Goal: Information Seeking & Learning: Check status

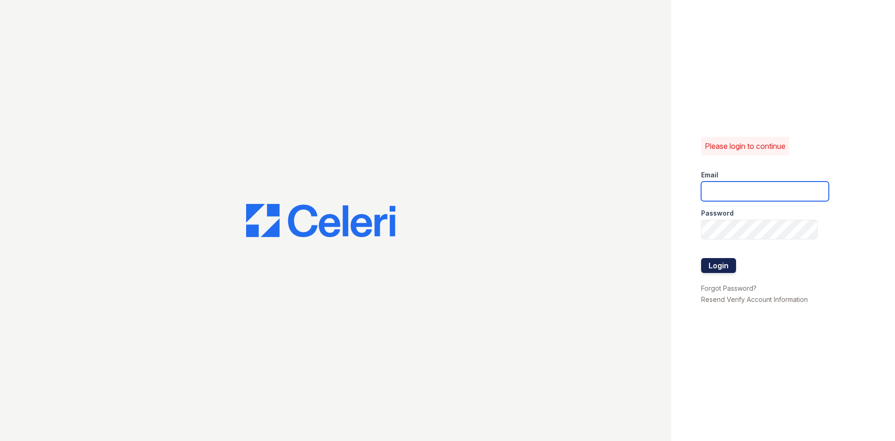
type input "[DOMAIN_NAME][EMAIL_ADDRESS][DOMAIN_NAME]"
click at [724, 266] on button "Login" at bounding box center [718, 265] width 35 height 15
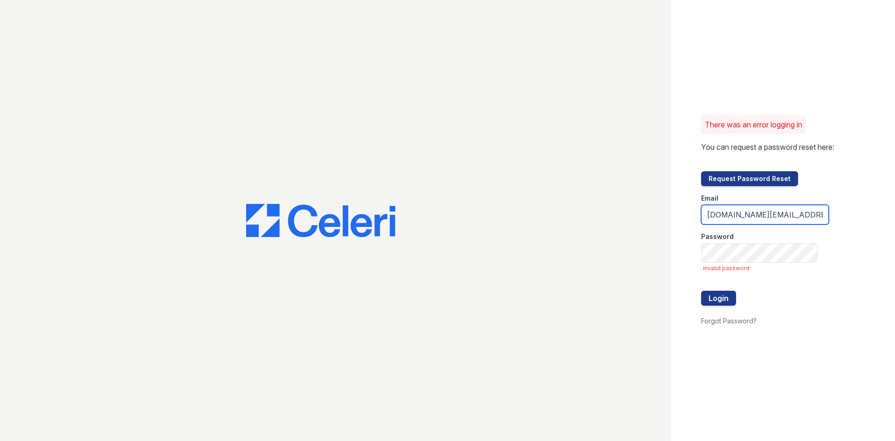
click at [737, 213] on input "avalon.pm@cafmanagement.com" at bounding box center [765, 215] width 128 height 20
type input "avalon.am@cafmanagement.com"
click at [713, 291] on button "Login" at bounding box center [718, 297] width 35 height 15
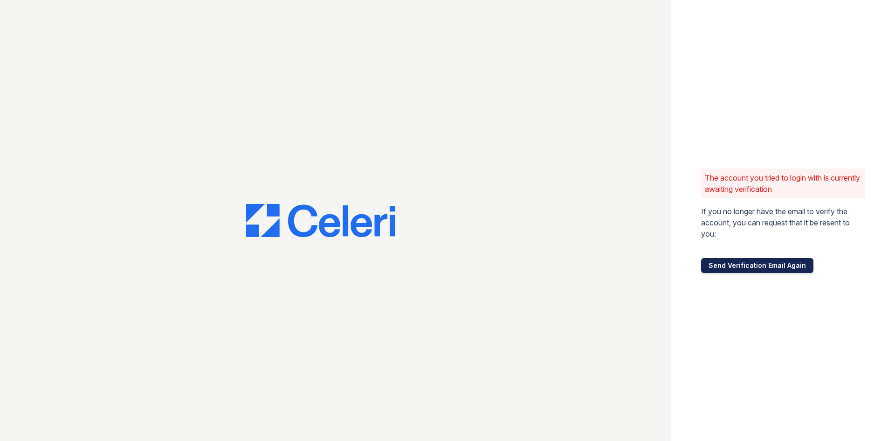
click at [735, 269] on button "Send Verification Email Again" at bounding box center [757, 265] width 112 height 15
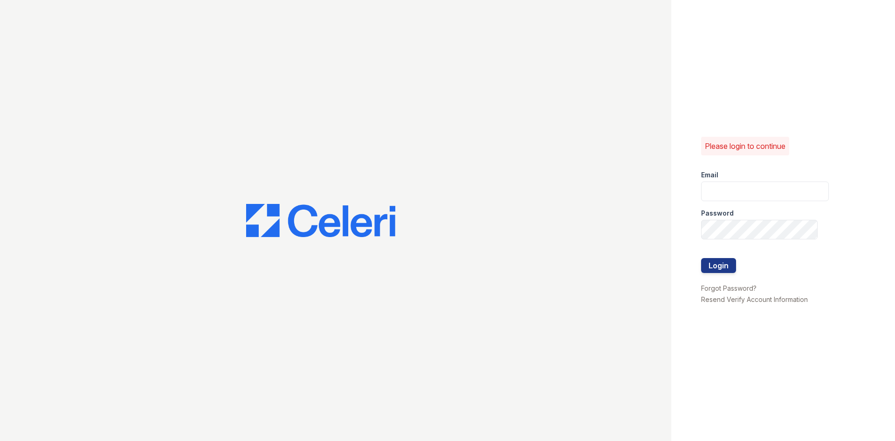
type input "avalon.pm@cafmanagement.com"
drag, startPoint x: 848, startPoint y: 88, endPoint x: 822, endPoint y: 139, distance: 57.3
click at [848, 88] on div "Please login to continue Email avalon.pm@cafmanagement.com Password Login Forgo…" at bounding box center [783, 220] width 224 height 441
click at [522, 210] on div "Please login to continue Email avalon.pm@cafmanagement.com Password Login Forgo…" at bounding box center [447, 220] width 895 height 441
click at [728, 263] on button "Login" at bounding box center [718, 265] width 35 height 15
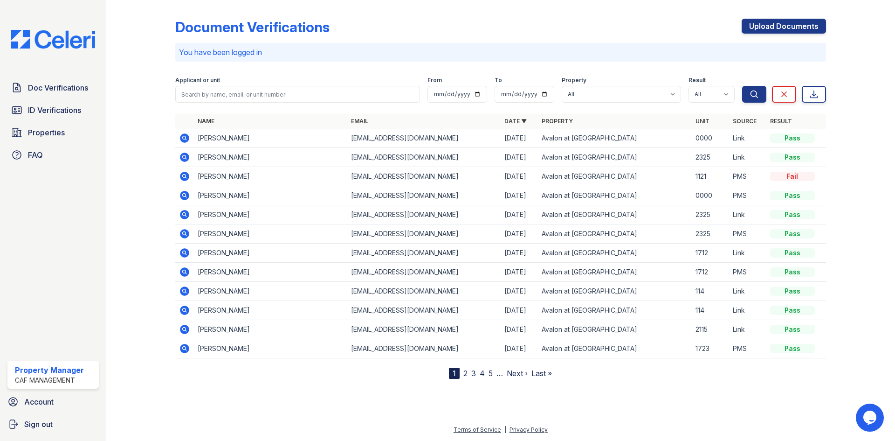
drag, startPoint x: 887, startPoint y: 237, endPoint x: 717, endPoint y: 240, distance: 169.7
click at [887, 237] on div "Document Verifications Upload Documents You have been logged in Filter Applican…" at bounding box center [500, 220] width 789 height 441
click at [59, 114] on span "ID Verifications" at bounding box center [54, 109] width 53 height 11
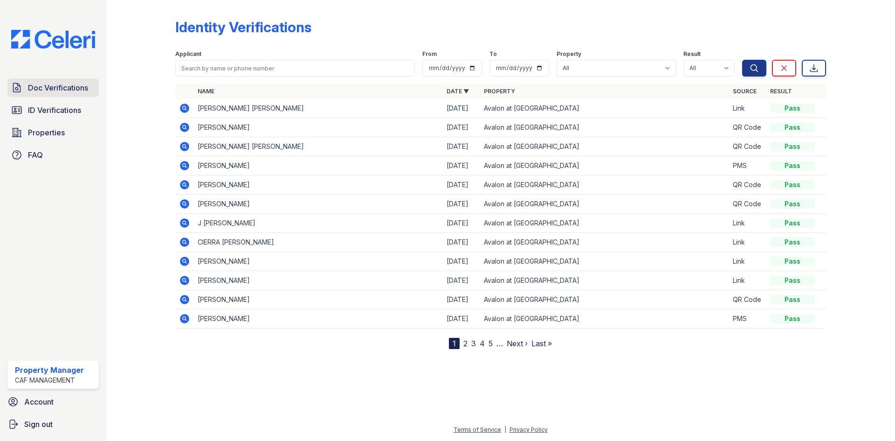
click at [52, 87] on span "Doc Verifications" at bounding box center [58, 87] width 60 height 11
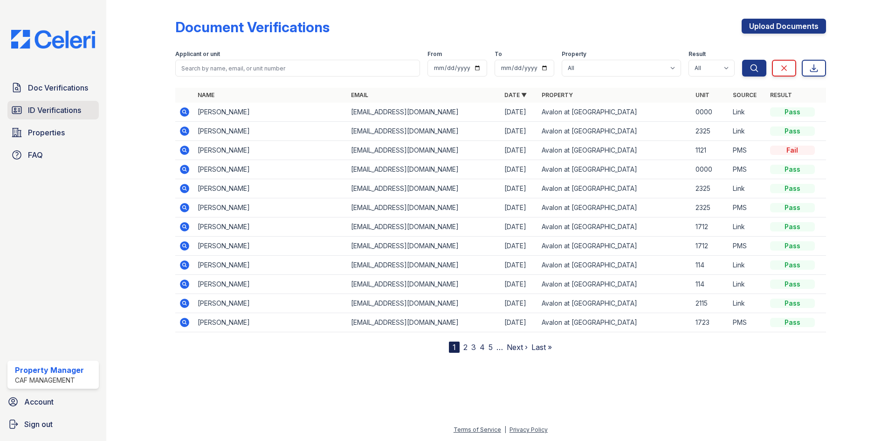
click at [67, 112] on span "ID Verifications" at bounding box center [54, 109] width 53 height 11
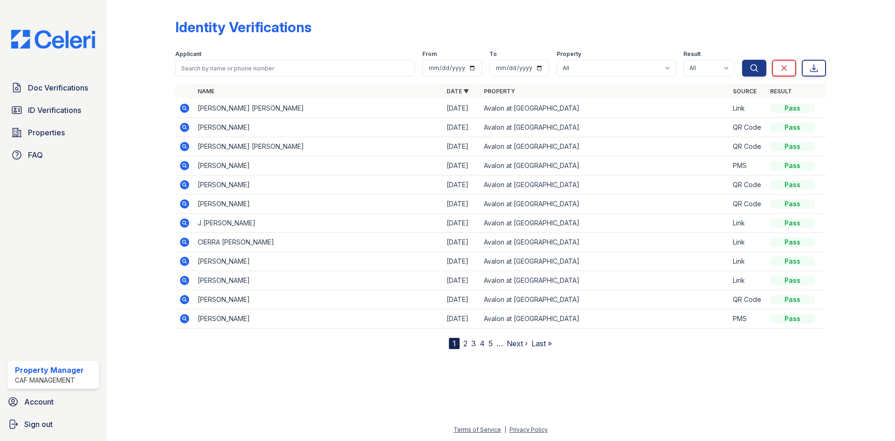
click at [463, 344] on link "2" at bounding box center [465, 342] width 4 height 9
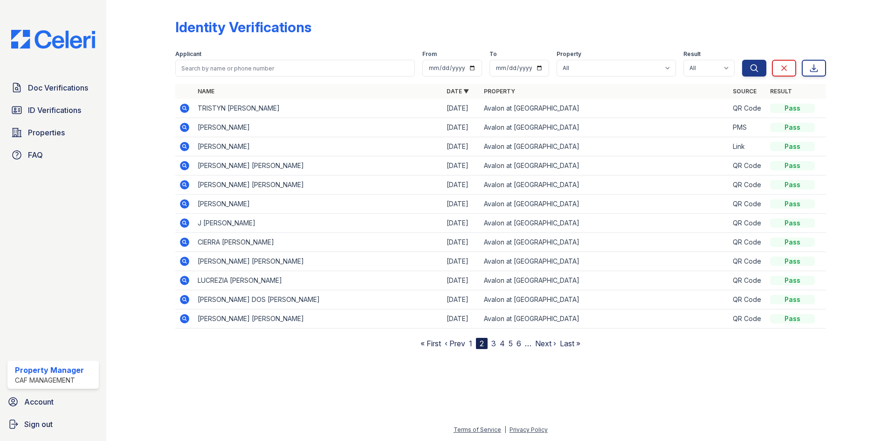
click at [186, 105] on icon at bounding box center [184, 107] width 9 height 9
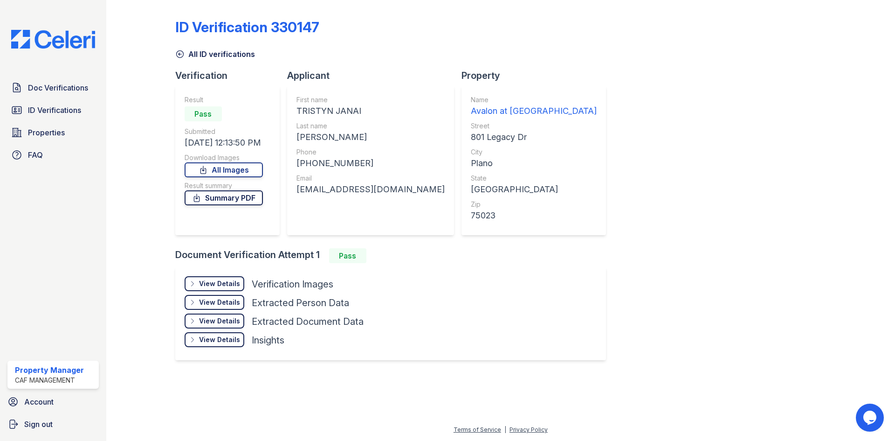
click at [228, 194] on link "Summary PDF" at bounding box center [224, 197] width 78 height 15
click at [206, 173] on icon at bounding box center [202, 169] width 5 height 7
click at [224, 286] on div "View Details" at bounding box center [219, 283] width 41 height 9
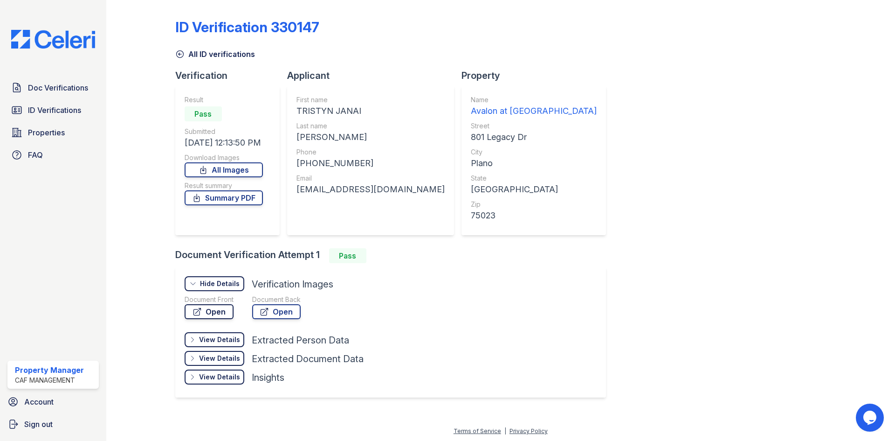
click at [214, 313] on link "Open" at bounding box center [209, 311] width 49 height 15
click at [553, 317] on div "ID Verification 330147 All ID verifications Verification Result Pass Submitted …" at bounding box center [500, 207] width 651 height 407
click at [209, 339] on div "View Details" at bounding box center [219, 339] width 41 height 9
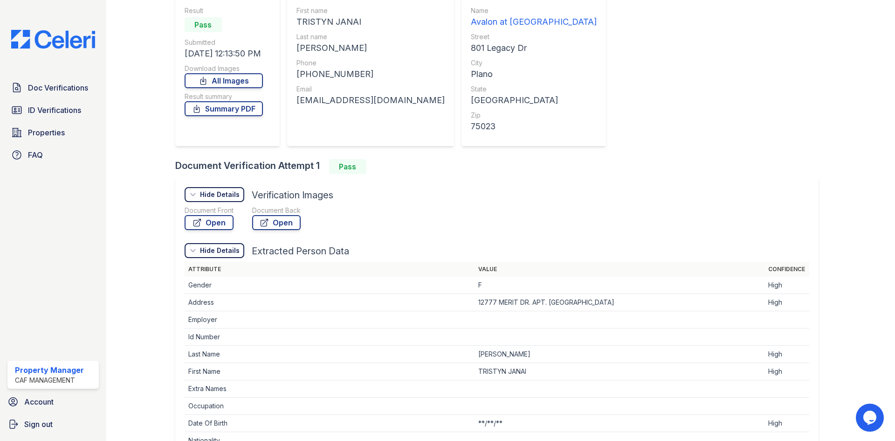
scroll to position [93, 0]
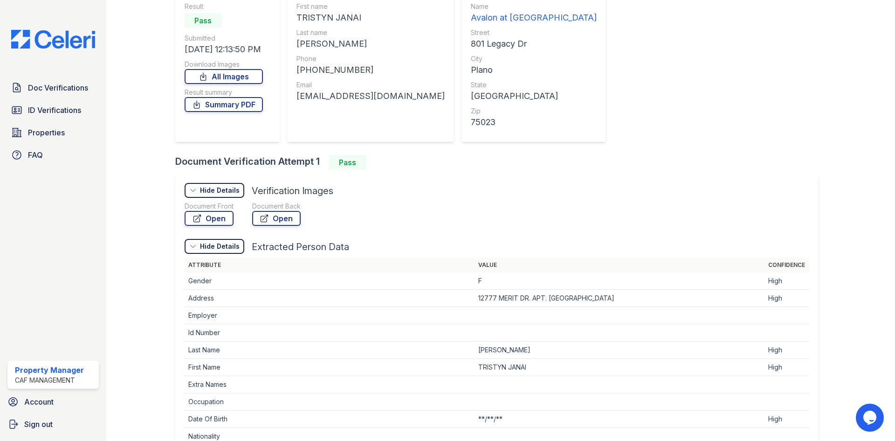
click at [221, 246] on div "Hide Details" at bounding box center [220, 245] width 40 height 9
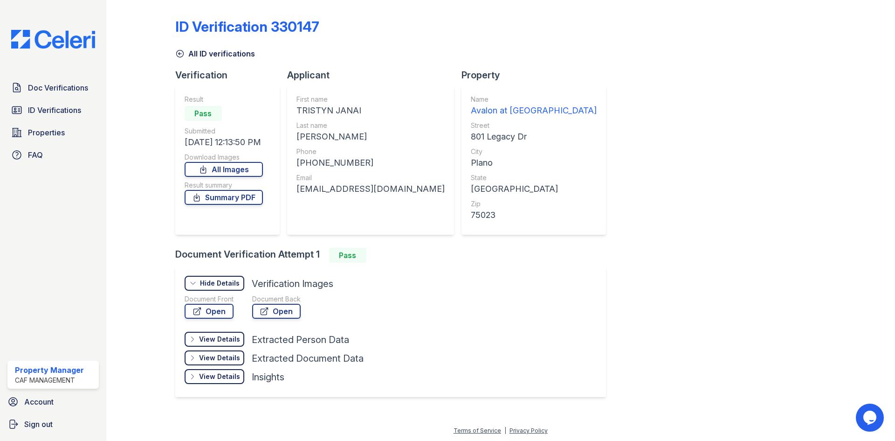
scroll to position [0, 0]
click at [55, 95] on link "Doc Verifications" at bounding box center [52, 87] width 91 height 19
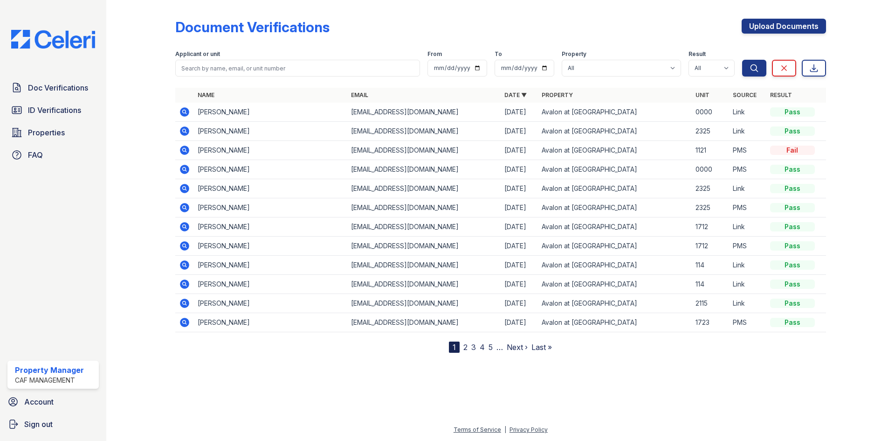
click at [184, 111] on icon at bounding box center [184, 111] width 2 height 2
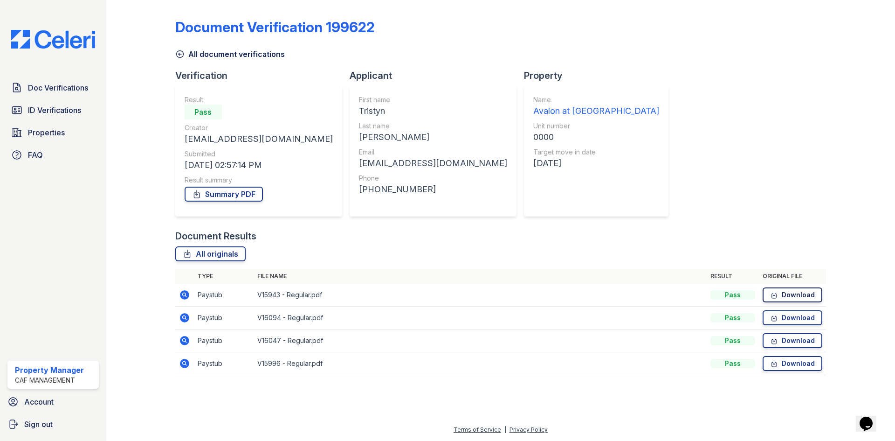
click at [792, 296] on link "Download" at bounding box center [793, 294] width 60 height 15
click at [790, 313] on link "Download" at bounding box center [793, 317] width 60 height 15
click at [808, 345] on link "Download" at bounding box center [793, 340] width 60 height 15
click at [798, 362] on link "Download" at bounding box center [793, 363] width 60 height 15
click at [49, 110] on span "ID Verifications" at bounding box center [54, 109] width 53 height 11
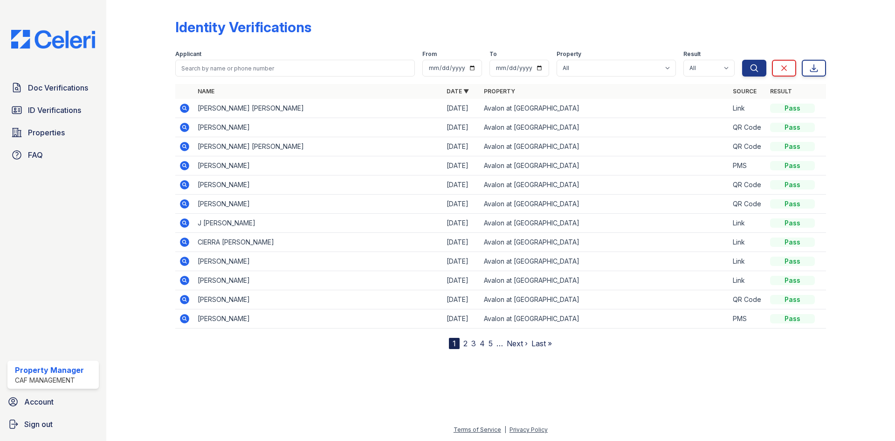
click at [185, 222] on icon at bounding box center [184, 222] width 2 height 2
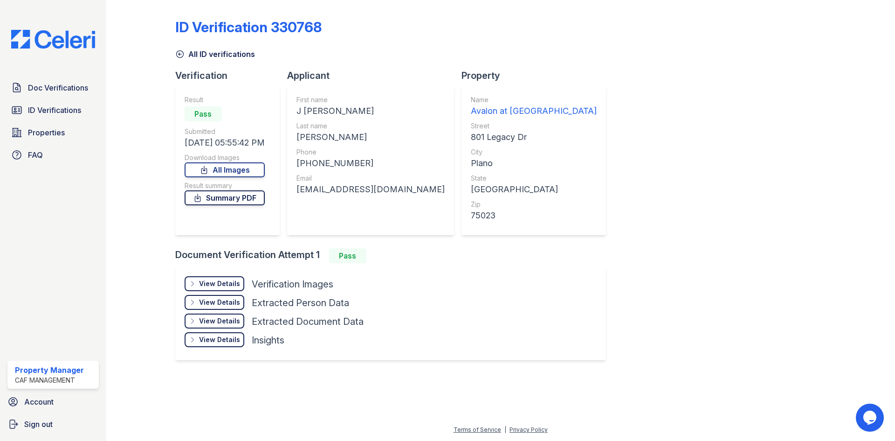
click at [217, 198] on link "Summary PDF" at bounding box center [225, 197] width 80 height 15
click at [221, 285] on div "View Details" at bounding box center [219, 283] width 41 height 9
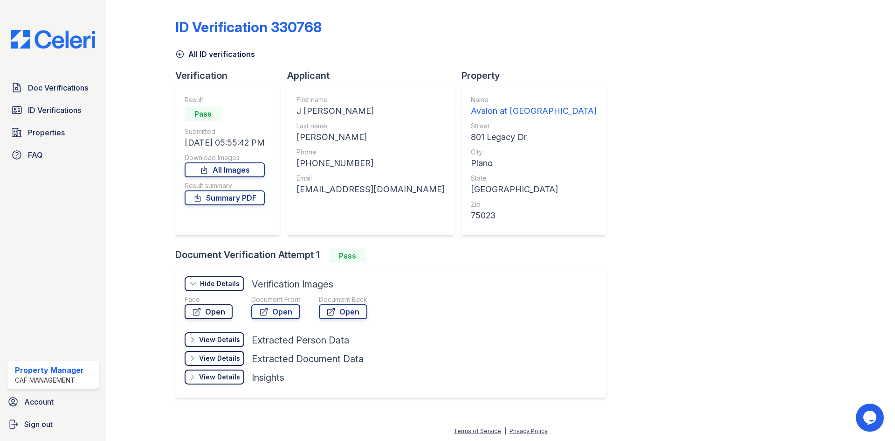
click at [212, 315] on link "Open" at bounding box center [209, 311] width 48 height 15
click at [221, 310] on link "Open" at bounding box center [209, 311] width 48 height 15
click at [277, 311] on link "Open" at bounding box center [275, 311] width 49 height 15
click at [334, 313] on icon at bounding box center [330, 311] width 9 height 9
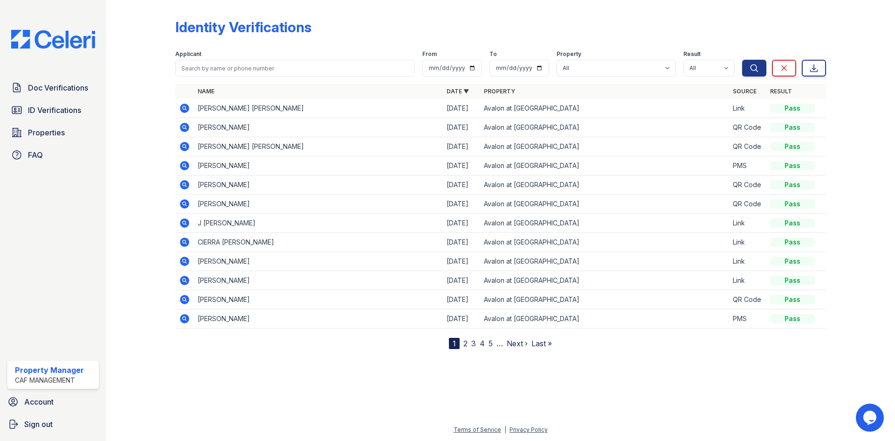
drag, startPoint x: 185, startPoint y: 241, endPoint x: 302, endPoint y: 238, distance: 117.0
click at [185, 241] on icon at bounding box center [184, 241] width 11 height 11
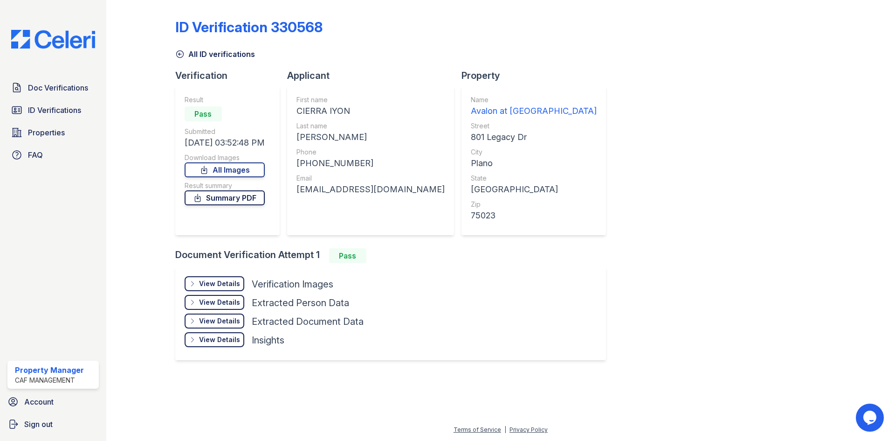
click at [227, 197] on link "Summary PDF" at bounding box center [225, 197] width 80 height 15
click at [211, 285] on div "View Details" at bounding box center [219, 283] width 41 height 9
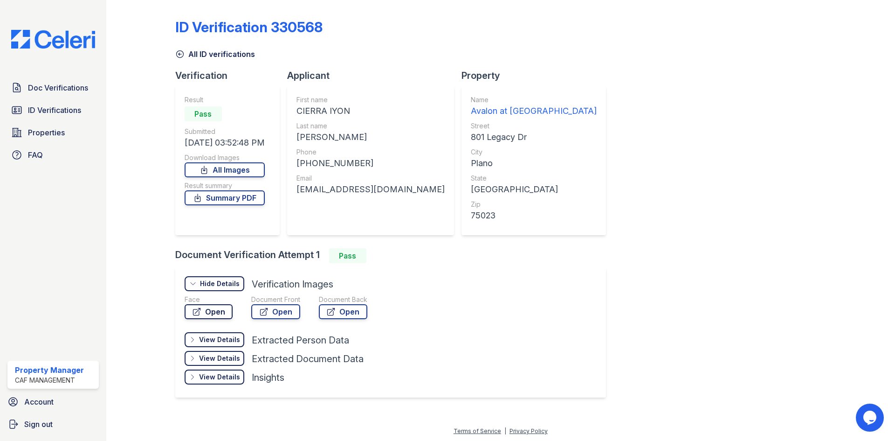
click at [206, 316] on link "Open" at bounding box center [209, 311] width 48 height 15
click at [39, 105] on span "ID Verifications" at bounding box center [54, 109] width 53 height 11
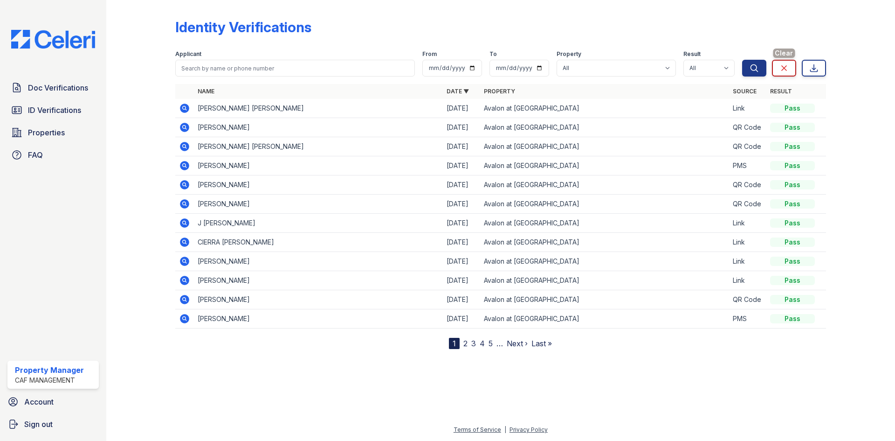
click at [777, 63] on link "Clear" at bounding box center [784, 68] width 24 height 17
click at [705, 67] on select "All Pass Fail Caution Resubmit" at bounding box center [708, 68] width 51 height 17
select select "fail"
click at [684, 60] on select "All Pass Fail Caution Resubmit" at bounding box center [708, 68] width 51 height 17
click at [761, 69] on button "Search" at bounding box center [754, 68] width 24 height 17
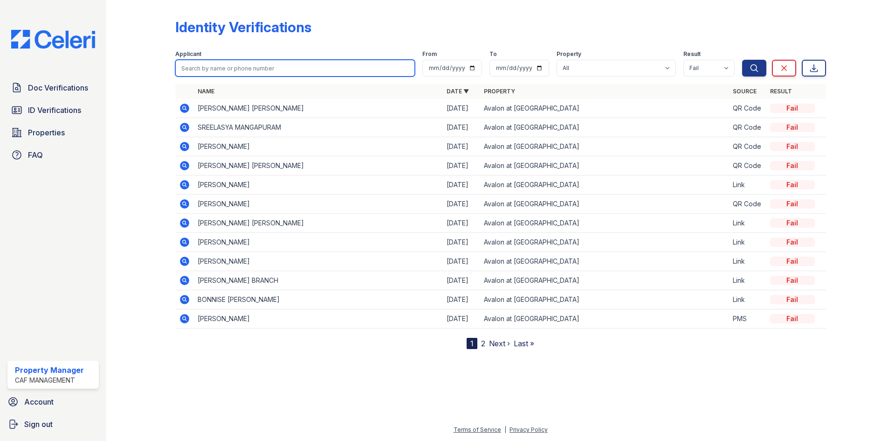
click at [255, 64] on input "search" at bounding box center [295, 68] width 240 height 17
type input "Daq"
click at [742, 60] on button "Search" at bounding box center [754, 68] width 24 height 17
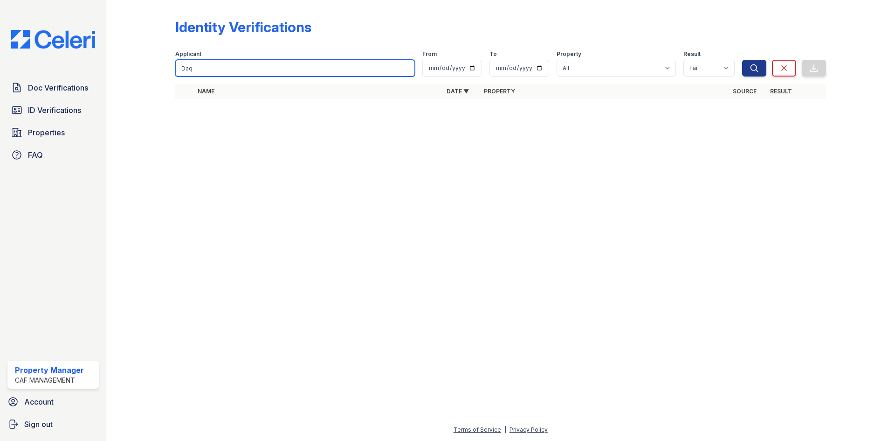
click at [255, 64] on input "Daq" at bounding box center [295, 68] width 240 height 17
type input "Duq"
click at [742, 60] on button "Search" at bounding box center [754, 68] width 24 height 17
click at [256, 67] on input "Duq" at bounding box center [295, 68] width 240 height 17
type input "Di"
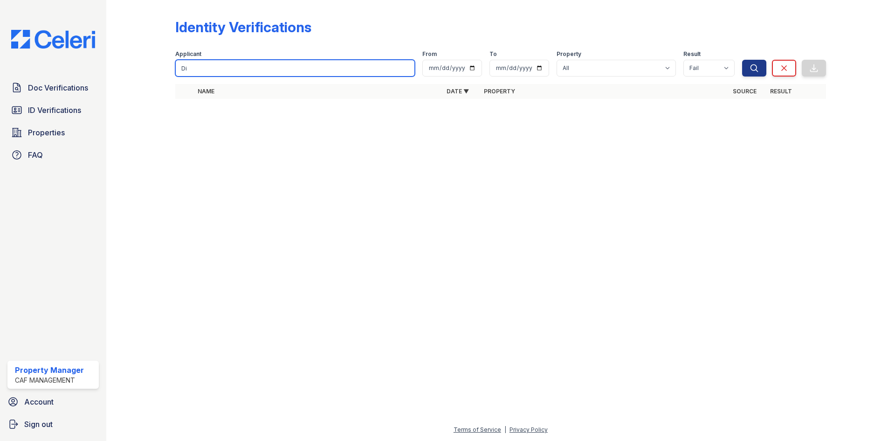
click at [742, 60] on button "Search" at bounding box center [754, 68] width 24 height 17
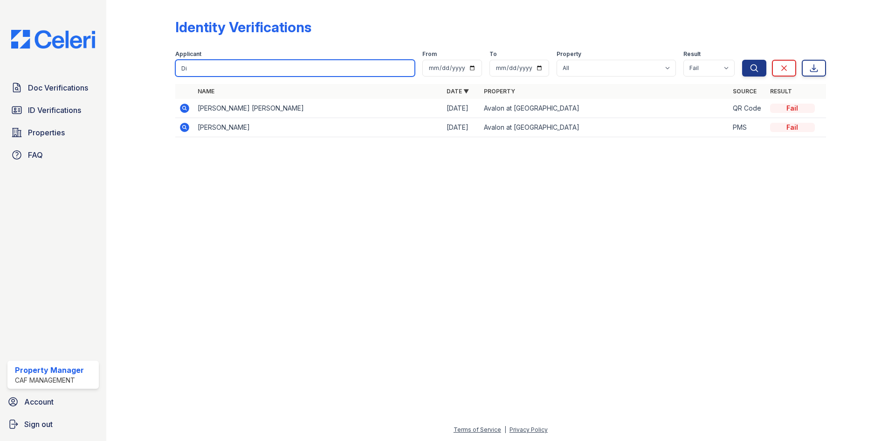
click at [256, 67] on input "Di" at bounding box center [295, 68] width 240 height 17
type input "D"
type input "d"
click at [742, 60] on button "Search" at bounding box center [754, 68] width 24 height 17
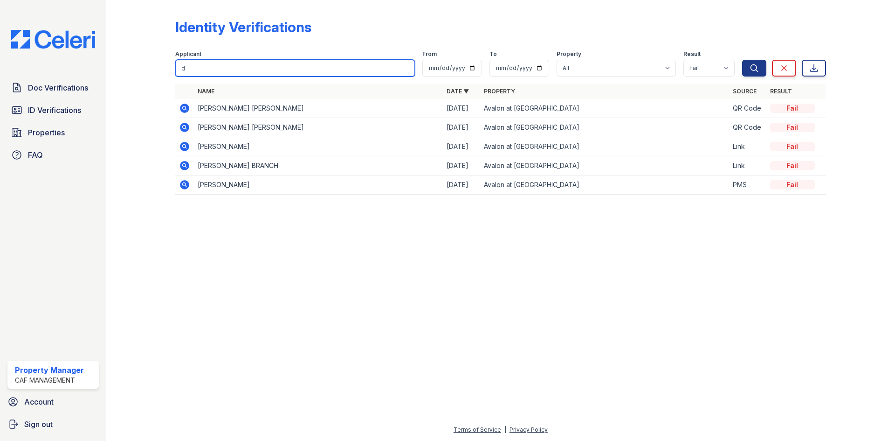
click at [294, 69] on input "d" at bounding box center [295, 68] width 240 height 17
click at [742, 60] on button "Search" at bounding box center [754, 68] width 24 height 17
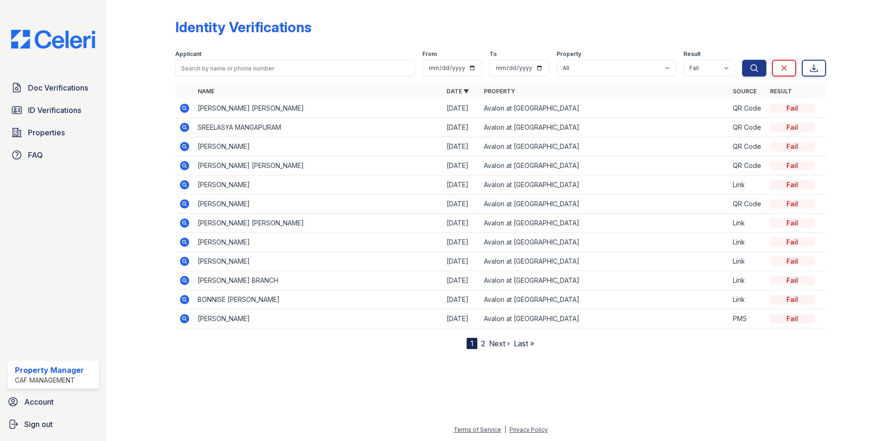
click at [186, 185] on icon at bounding box center [184, 184] width 11 height 11
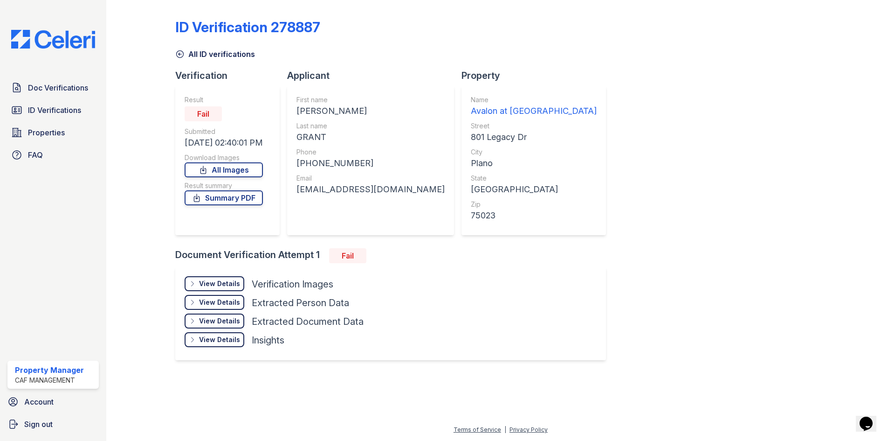
click at [222, 283] on div "View Details" at bounding box center [219, 283] width 41 height 9
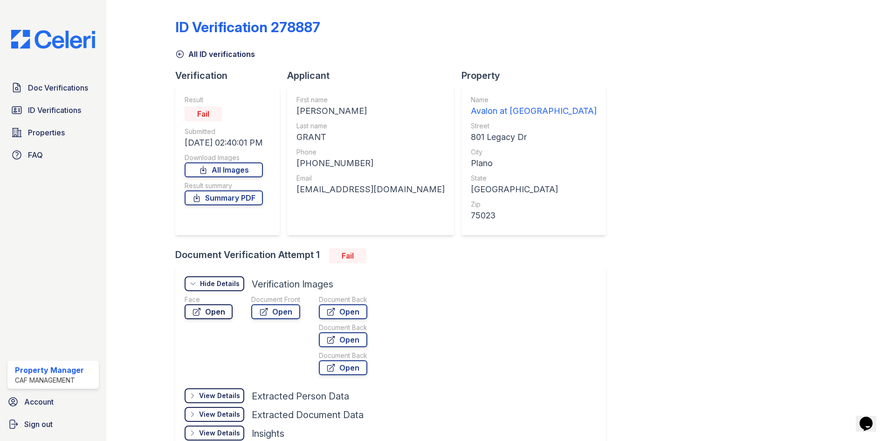
click at [212, 313] on link "Open" at bounding box center [209, 311] width 48 height 15
click at [238, 174] on link "All Images" at bounding box center [224, 169] width 78 height 15
click at [205, 313] on link "Open" at bounding box center [209, 311] width 48 height 15
click at [276, 311] on link "Open" at bounding box center [275, 311] width 49 height 15
click at [46, 113] on span "ID Verifications" at bounding box center [54, 109] width 53 height 11
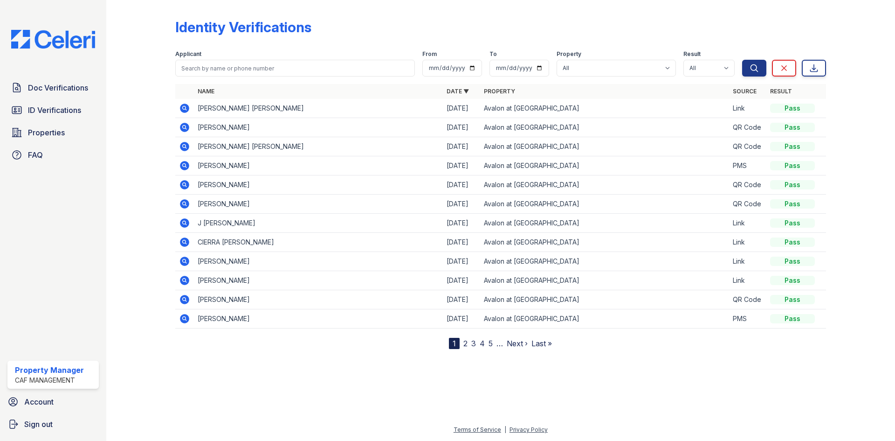
click at [183, 241] on icon at bounding box center [184, 241] width 11 height 11
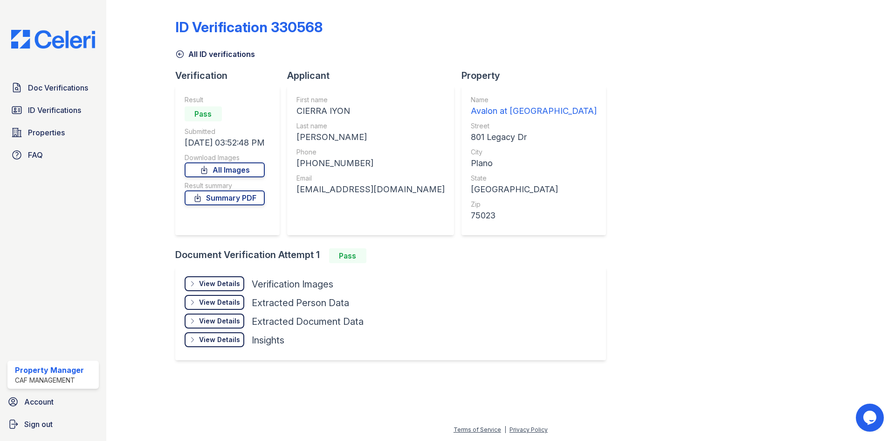
click at [228, 289] on div "View Details Details" at bounding box center [215, 283] width 60 height 15
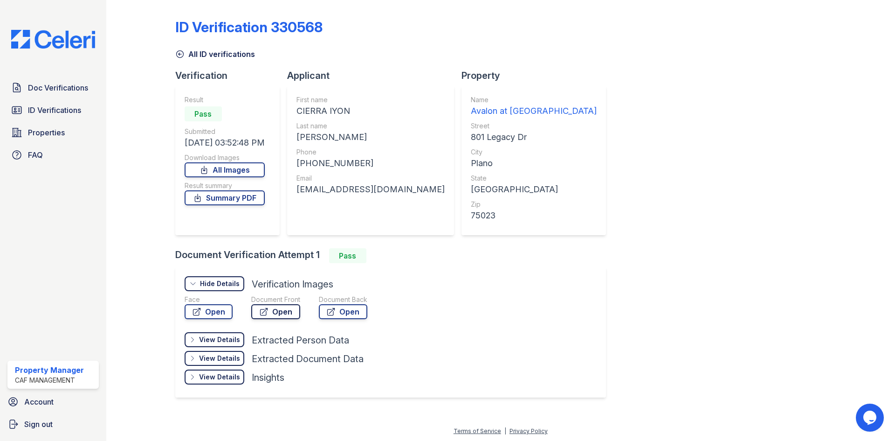
click at [285, 310] on link "Open" at bounding box center [275, 311] width 49 height 15
click at [332, 312] on icon at bounding box center [330, 311] width 9 height 9
